Goal: Task Accomplishment & Management: Manage account settings

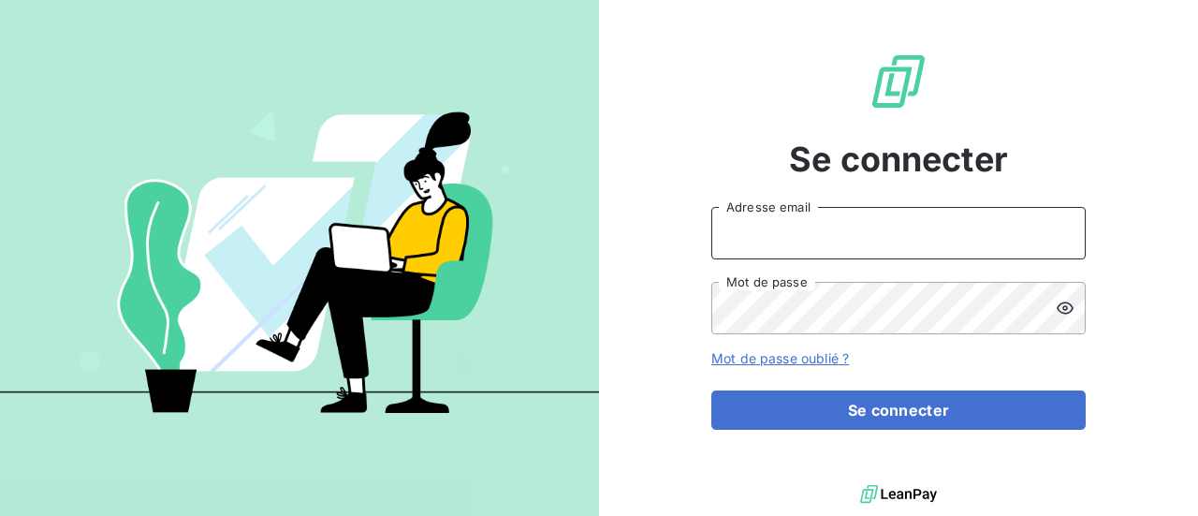
click at [812, 235] on input "Adresse email" at bounding box center [898, 233] width 374 height 52
type input "[PERSON_NAME][EMAIL_ADDRESS][DOMAIN_NAME]"
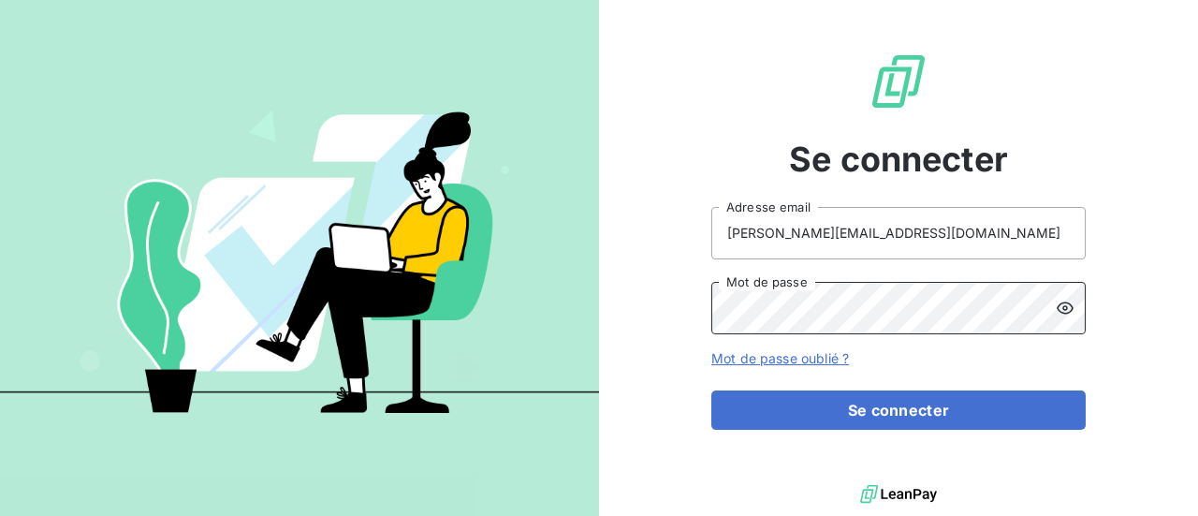
click at [711, 390] on button "Se connecter" at bounding box center [898, 409] width 374 height 39
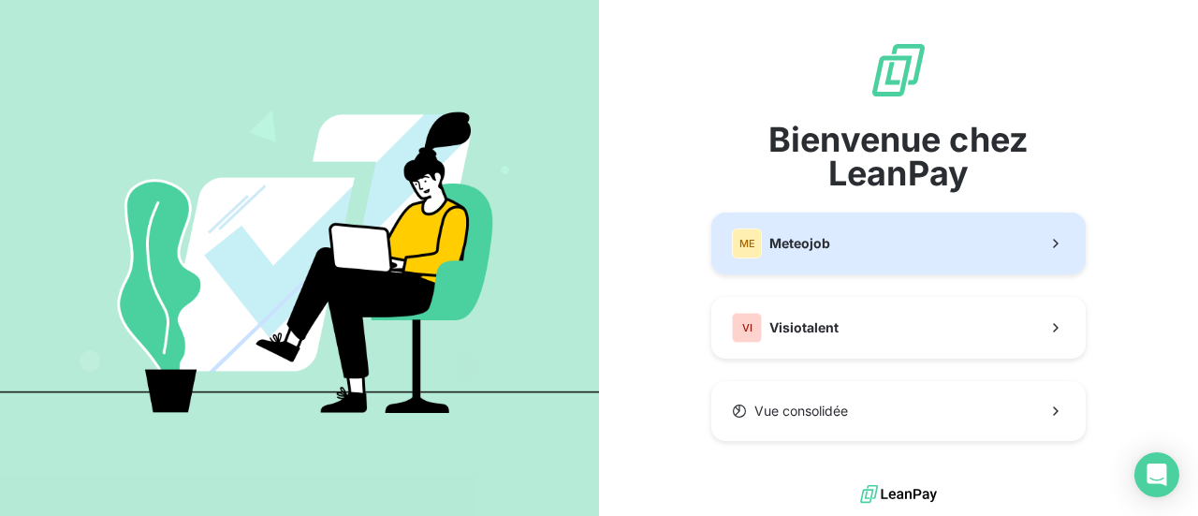
click at [880, 240] on button "ME Meteojob" at bounding box center [898, 243] width 374 height 62
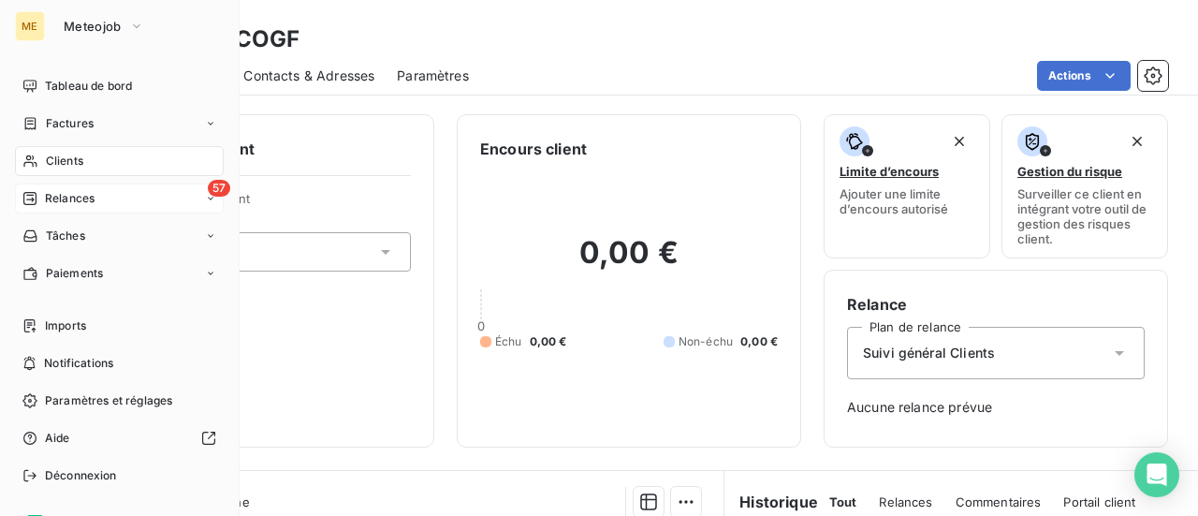
click at [66, 202] on span "Relances" at bounding box center [70, 198] width 50 height 17
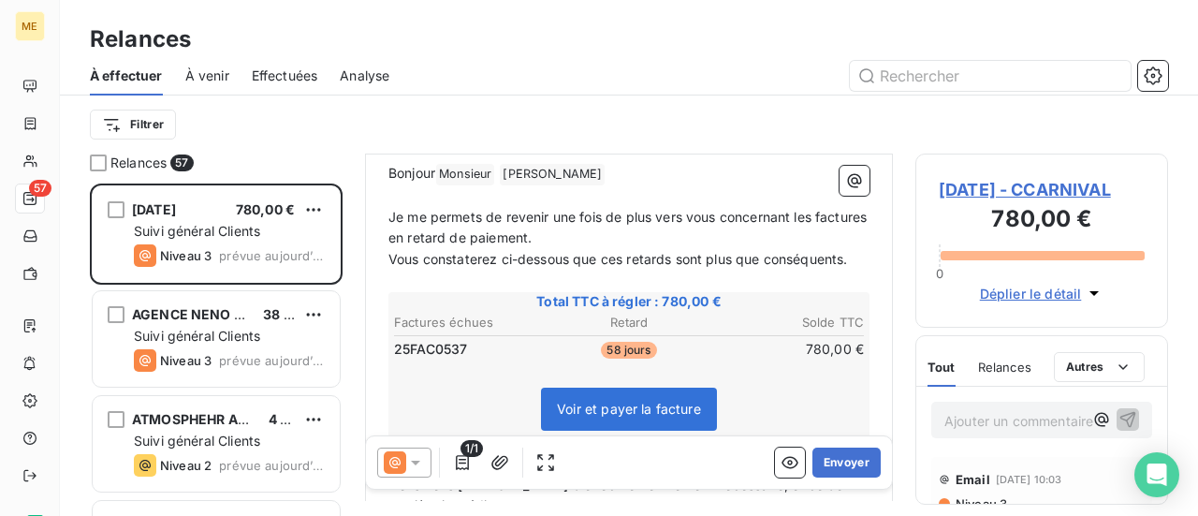
scroll to position [281, 0]
